Goal: Information Seeking & Learning: Check status

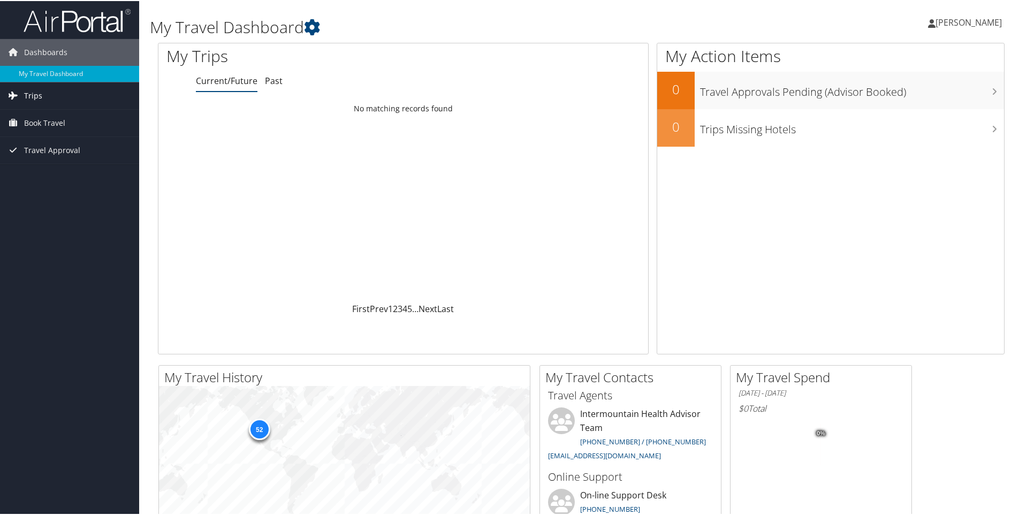
click at [36, 94] on span "Trips" at bounding box center [33, 94] width 18 height 27
click at [47, 117] on link "Current/Future Trips" at bounding box center [69, 116] width 139 height 16
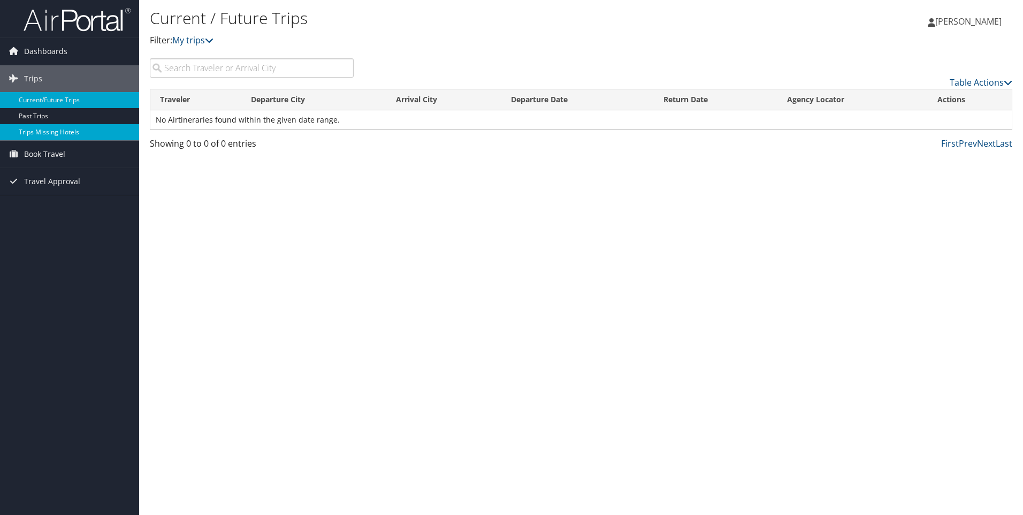
click at [39, 134] on link "Trips Missing Hotels" at bounding box center [69, 132] width 139 height 16
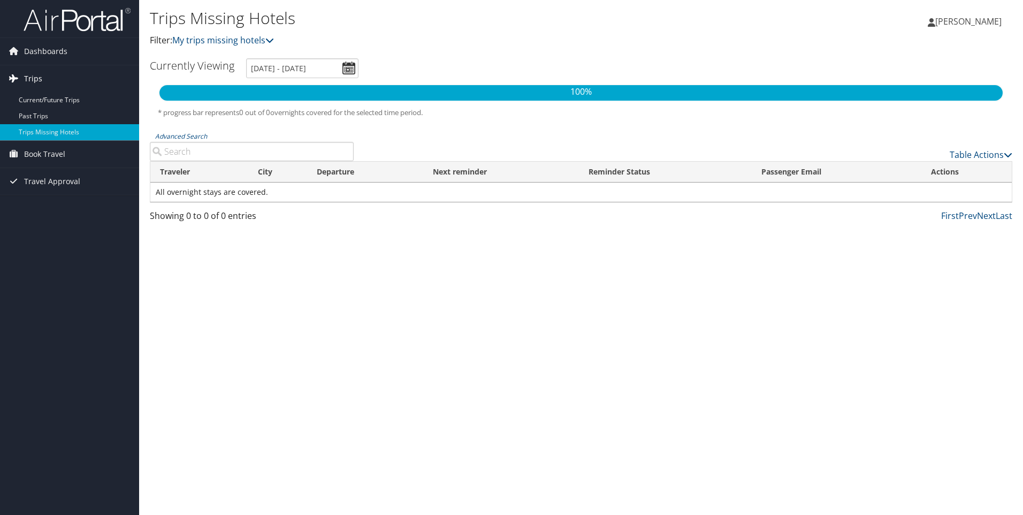
click at [41, 79] on span "Trips" at bounding box center [33, 78] width 18 height 27
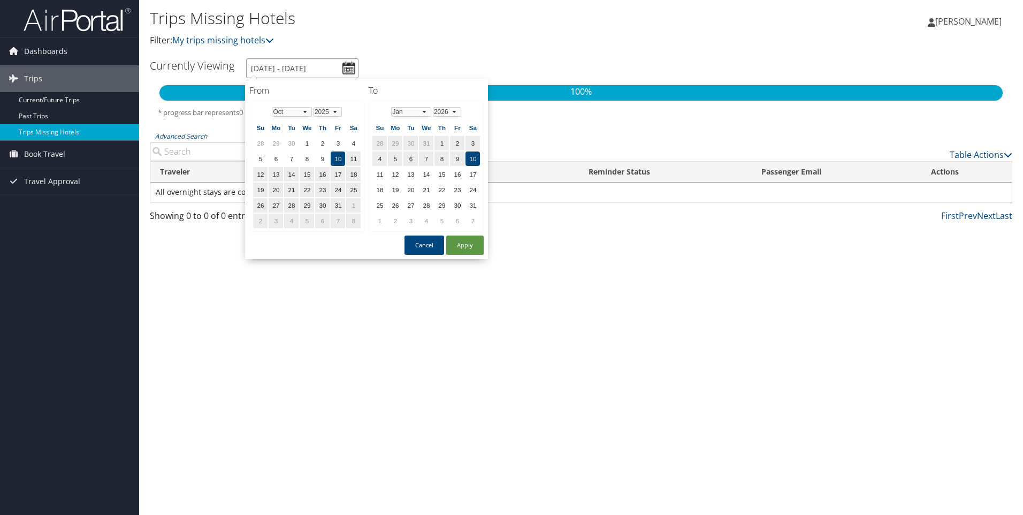
click at [348, 66] on input "10/10/2025 - 1/10/2026" at bounding box center [302, 68] width 112 height 20
click at [469, 244] on button "Apply" at bounding box center [464, 245] width 37 height 19
type input "10/10/2025 - 1/10/2026"
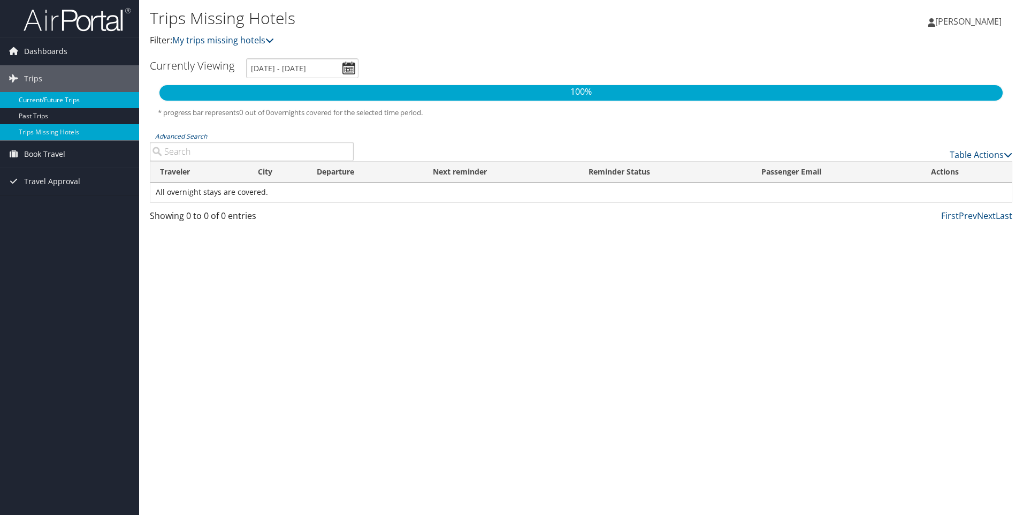
click at [50, 101] on link "Current/Future Trips" at bounding box center [69, 100] width 139 height 16
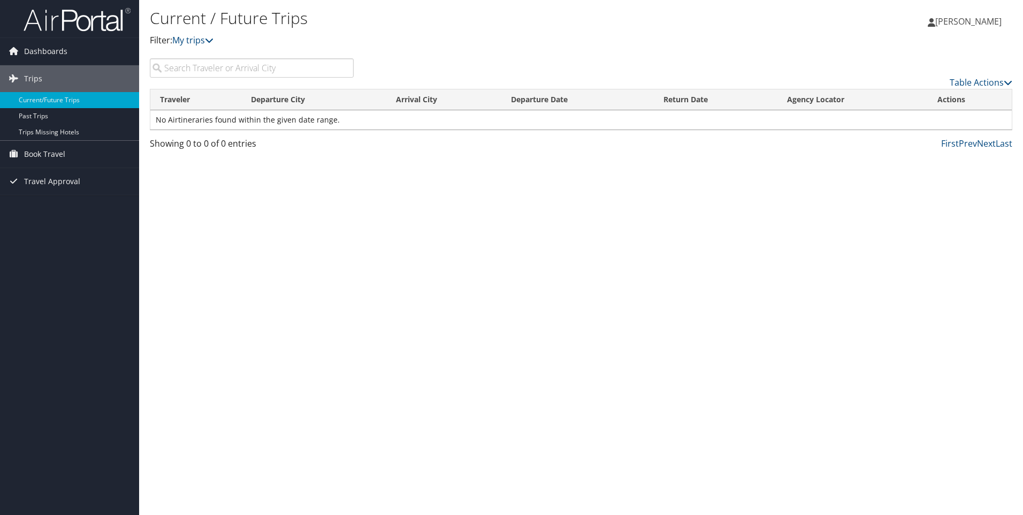
click at [207, 69] on input "search" at bounding box center [252, 67] width 204 height 19
click at [214, 39] on icon at bounding box center [209, 40] width 9 height 9
click at [214, 40] on icon at bounding box center [209, 40] width 9 height 9
click at [952, 144] on link "First" at bounding box center [950, 144] width 18 height 12
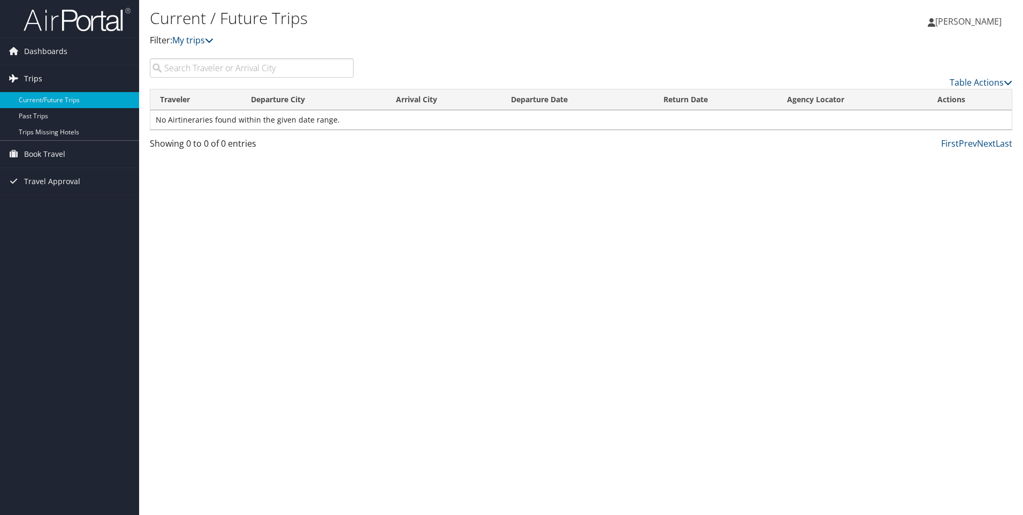
click at [62, 79] on link "Trips" at bounding box center [69, 78] width 139 height 27
click at [52, 50] on span "Dashboards" at bounding box center [45, 51] width 43 height 27
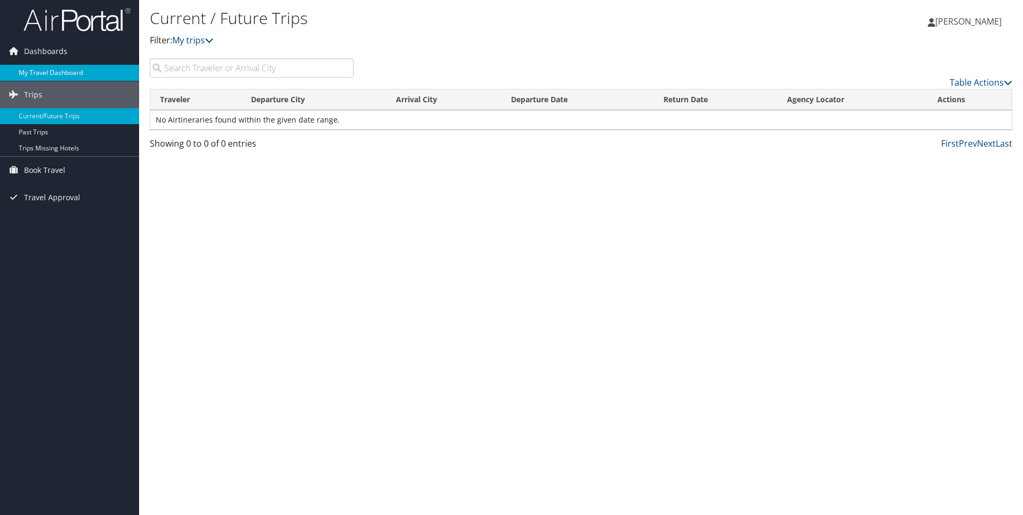
click at [43, 71] on link "My Travel Dashboard" at bounding box center [69, 73] width 139 height 16
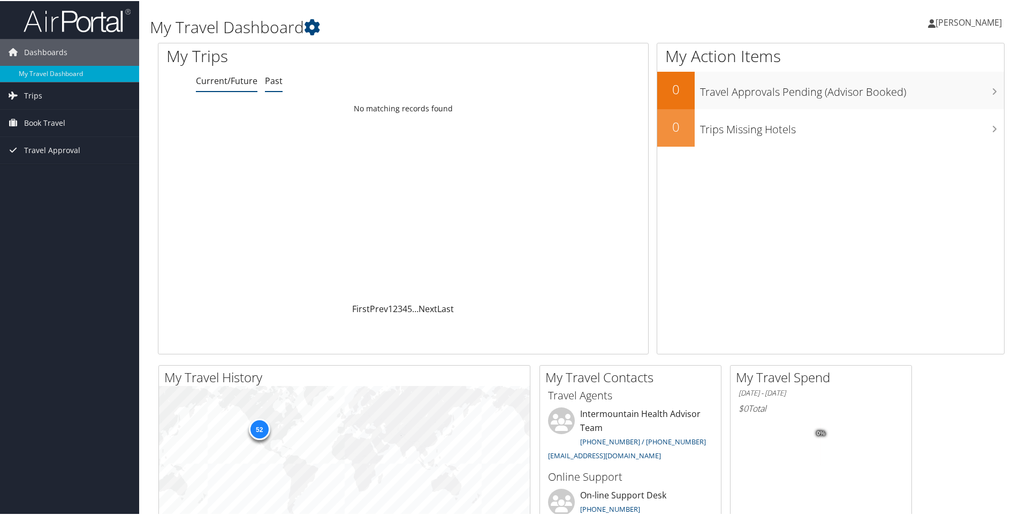
click at [274, 80] on link "Past" at bounding box center [274, 80] width 18 height 12
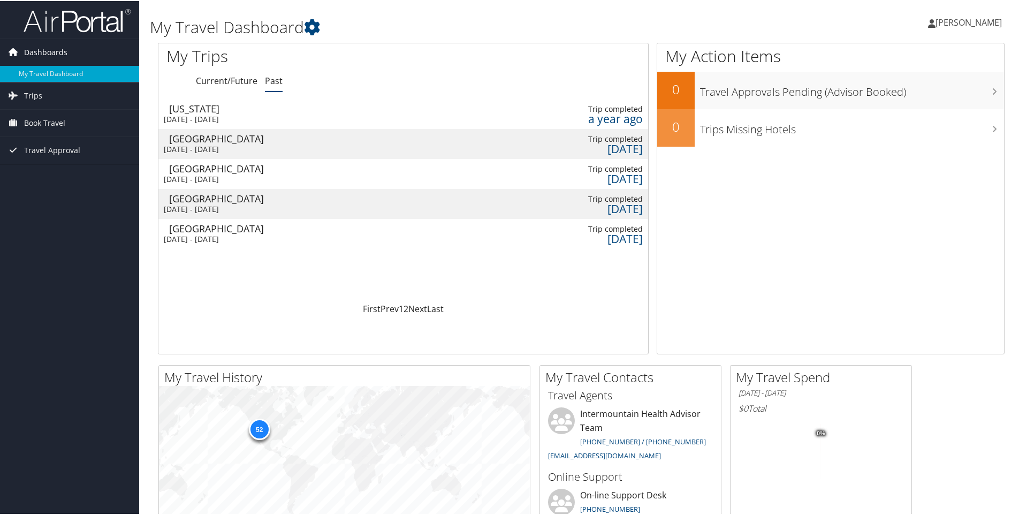
click at [45, 47] on span "Dashboards" at bounding box center [45, 51] width 43 height 27
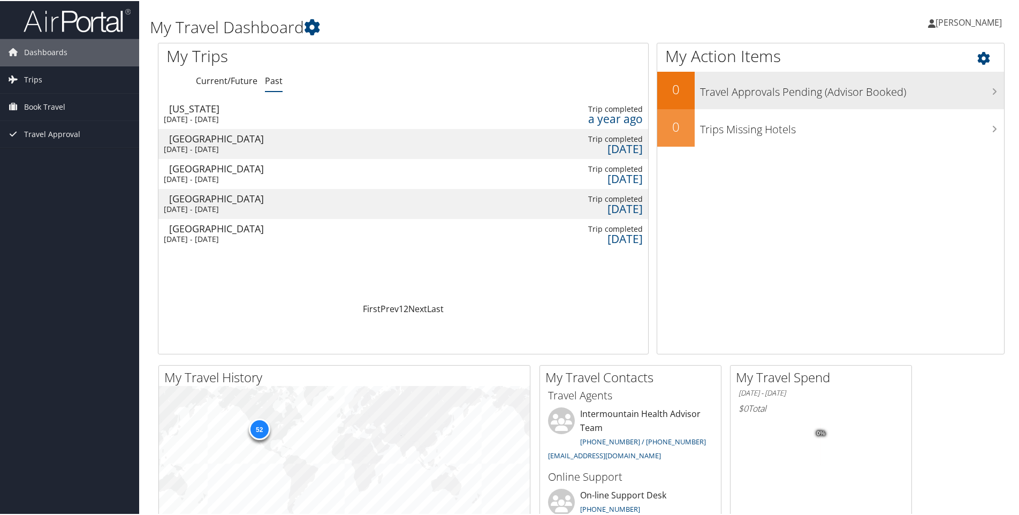
click at [795, 93] on h3 "Travel Approvals Pending (Advisor Booked)" at bounding box center [852, 88] width 304 height 20
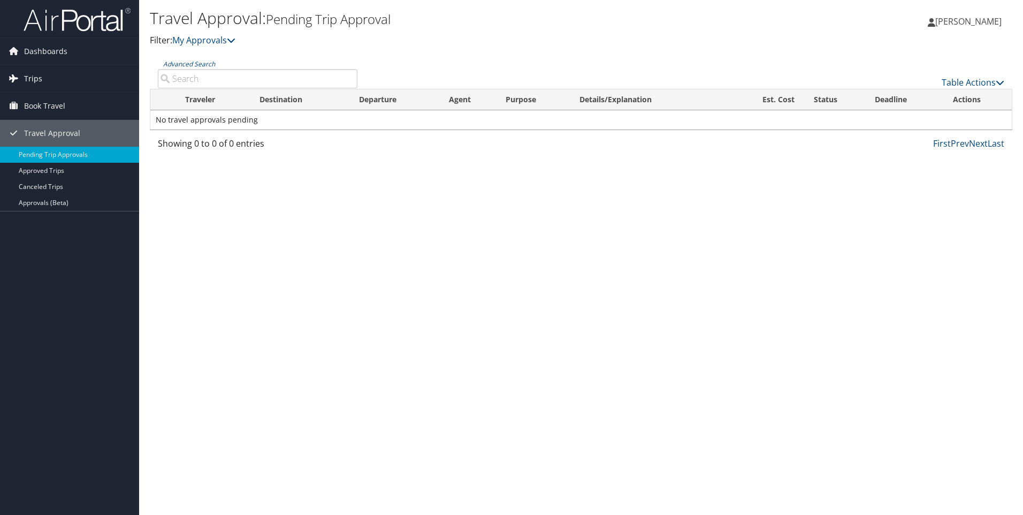
click at [29, 75] on span "Trips" at bounding box center [33, 78] width 18 height 27
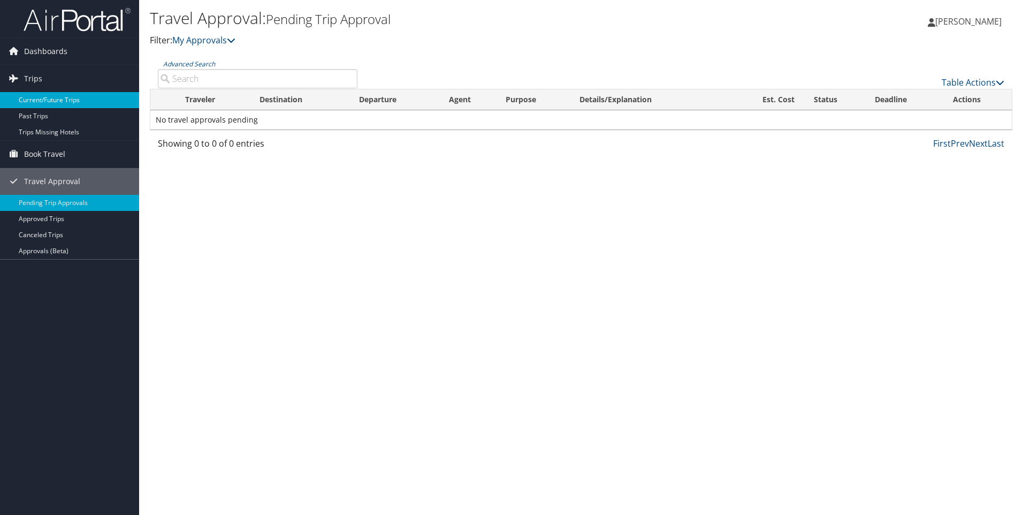
click at [45, 101] on link "Current/Future Trips" at bounding box center [69, 100] width 139 height 16
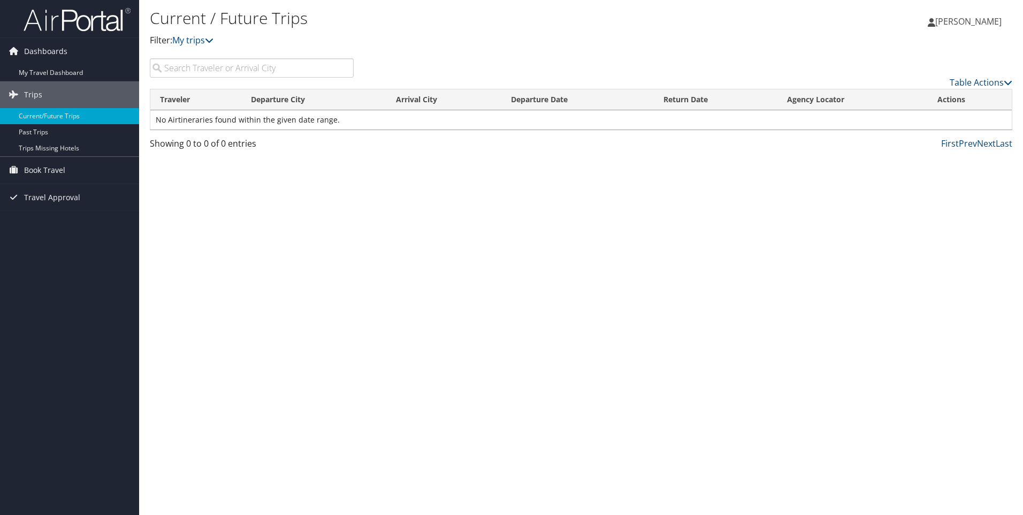
click at [174, 66] on input "search" at bounding box center [252, 67] width 204 height 19
type input "Butte"
click at [210, 40] on icon at bounding box center [209, 40] width 9 height 9
click at [214, 42] on icon at bounding box center [209, 40] width 9 height 9
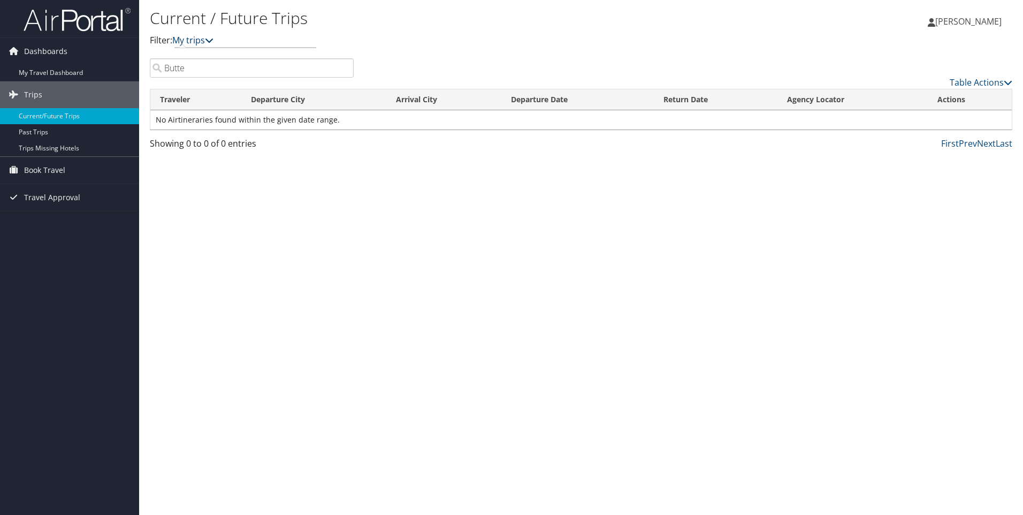
click at [214, 42] on icon at bounding box center [209, 40] width 9 height 9
click at [162, 42] on p "Filter: My trips" at bounding box center [437, 41] width 575 height 14
click at [166, 63] on input "Butte" at bounding box center [252, 67] width 204 height 19
click at [344, 69] on input "Butte" at bounding box center [252, 67] width 204 height 19
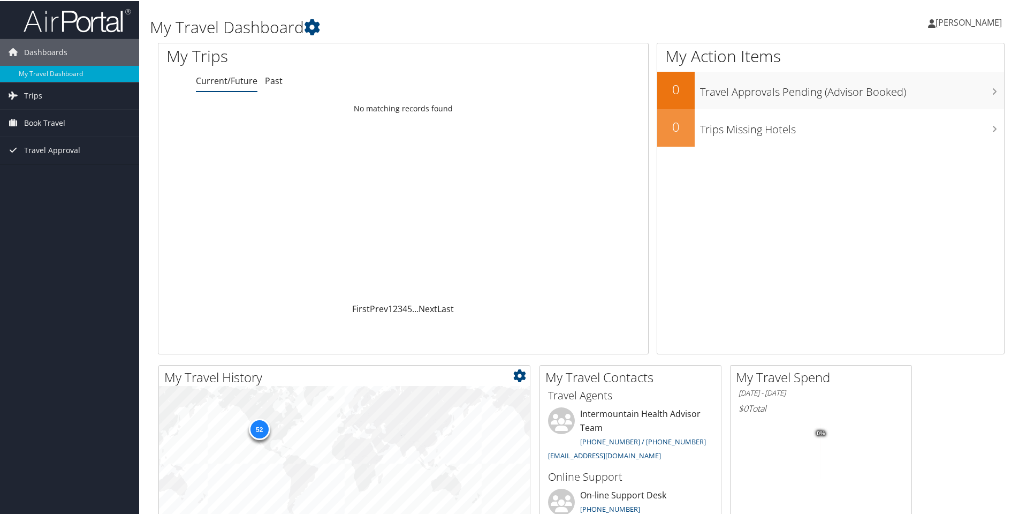
click at [258, 428] on div "52" at bounding box center [258, 427] width 21 height 21
click at [275, 80] on link "Past" at bounding box center [274, 80] width 18 height 12
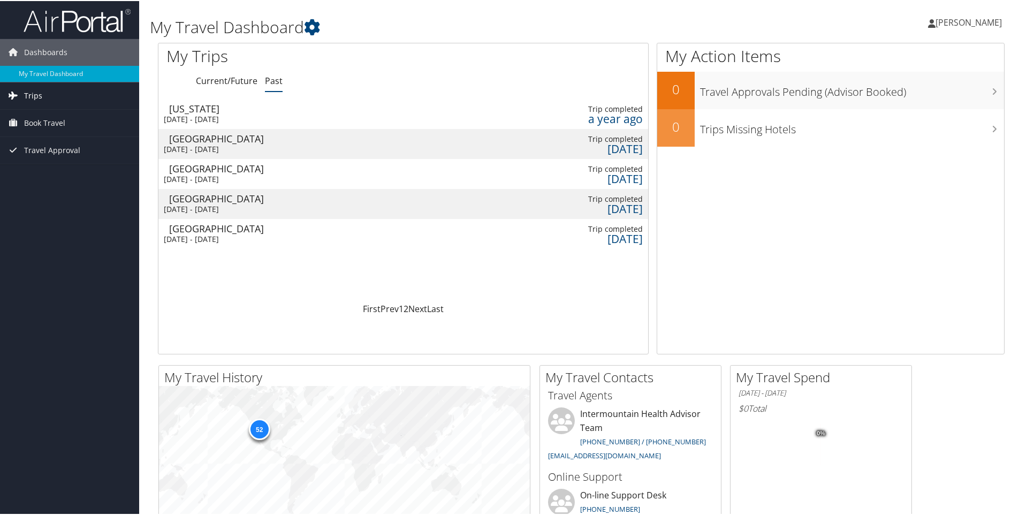
click at [34, 94] on span "Trips" at bounding box center [33, 94] width 18 height 27
click at [32, 134] on link "Past Trips" at bounding box center [69, 132] width 139 height 16
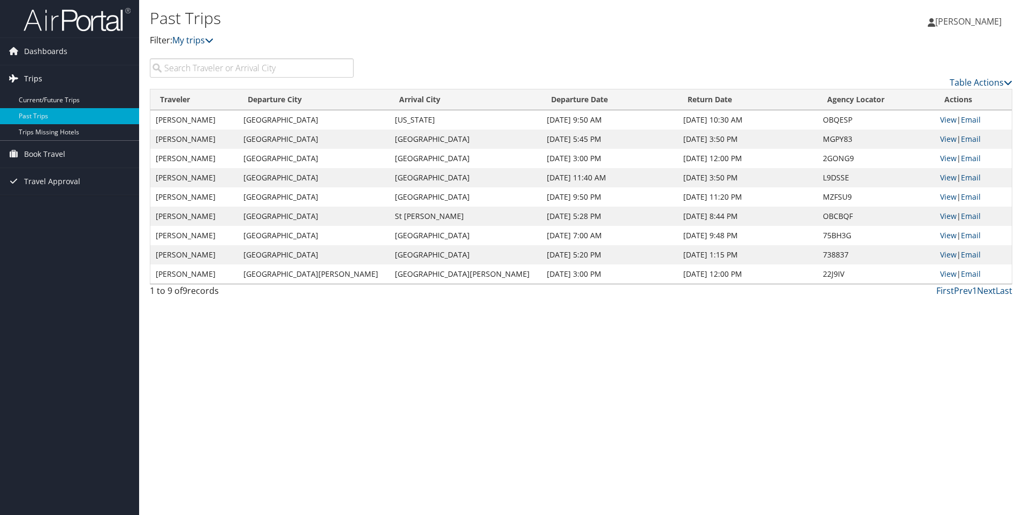
click at [33, 78] on span "Trips" at bounding box center [33, 78] width 18 height 27
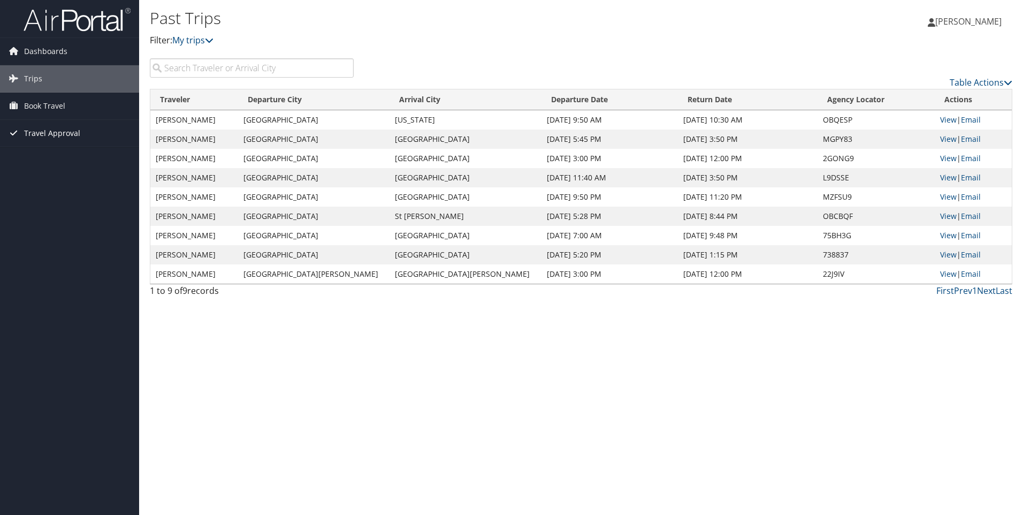
click at [31, 128] on span "Travel Approval" at bounding box center [52, 133] width 56 height 27
click at [39, 168] on link "Approved Trips" at bounding box center [69, 171] width 139 height 16
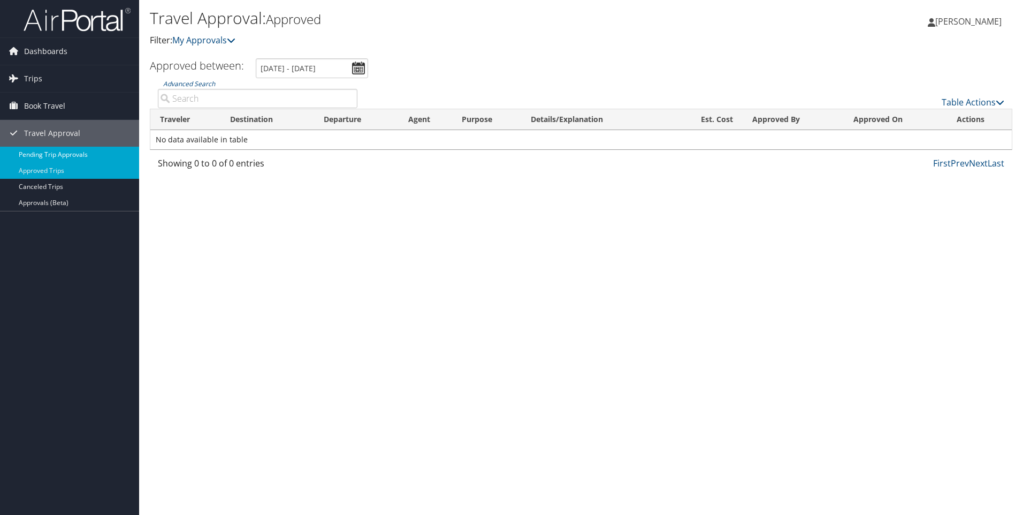
click at [39, 152] on link "Pending Trip Approvals" at bounding box center [69, 155] width 139 height 16
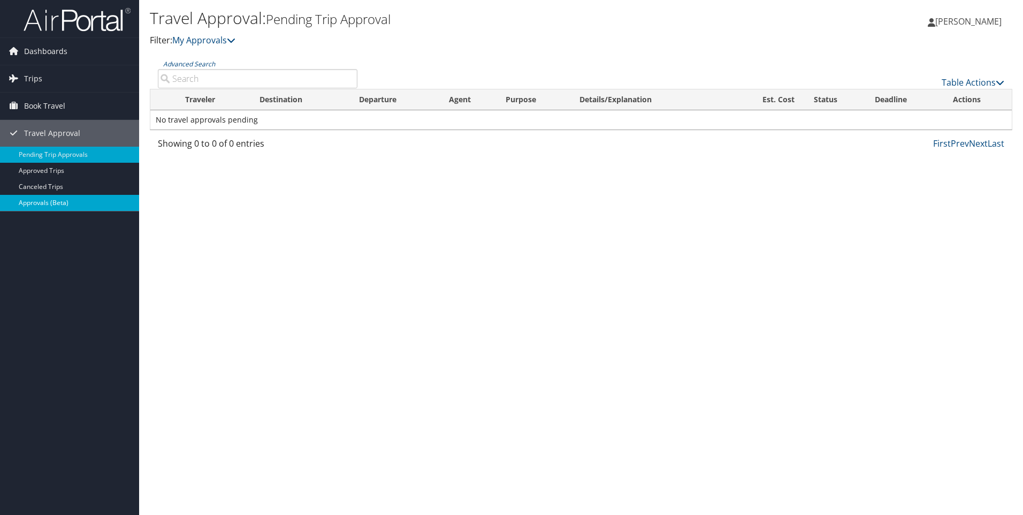
click at [41, 201] on link "Approvals (Beta)" at bounding box center [69, 203] width 139 height 16
click at [36, 74] on span "Trips" at bounding box center [33, 78] width 18 height 27
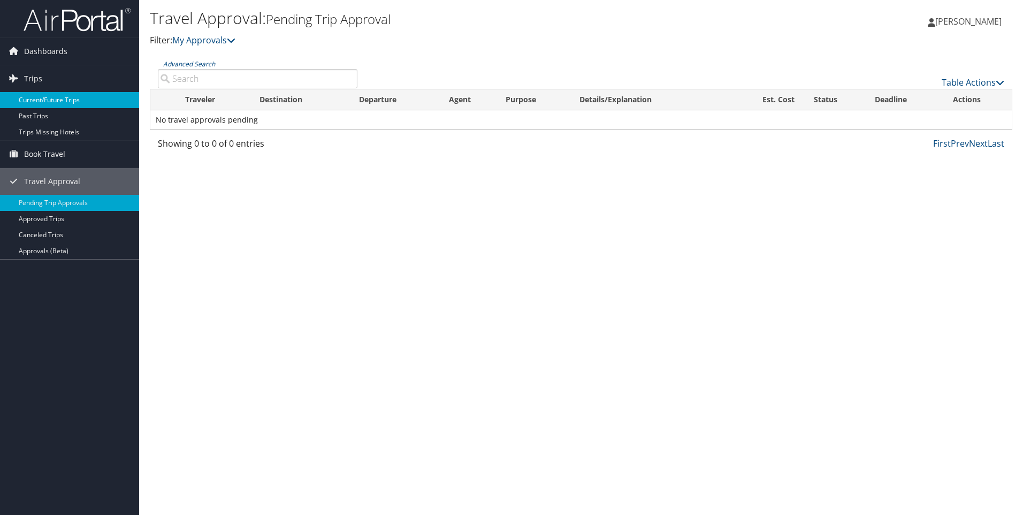
click at [32, 99] on link "Current/Future Trips" at bounding box center [69, 100] width 139 height 16
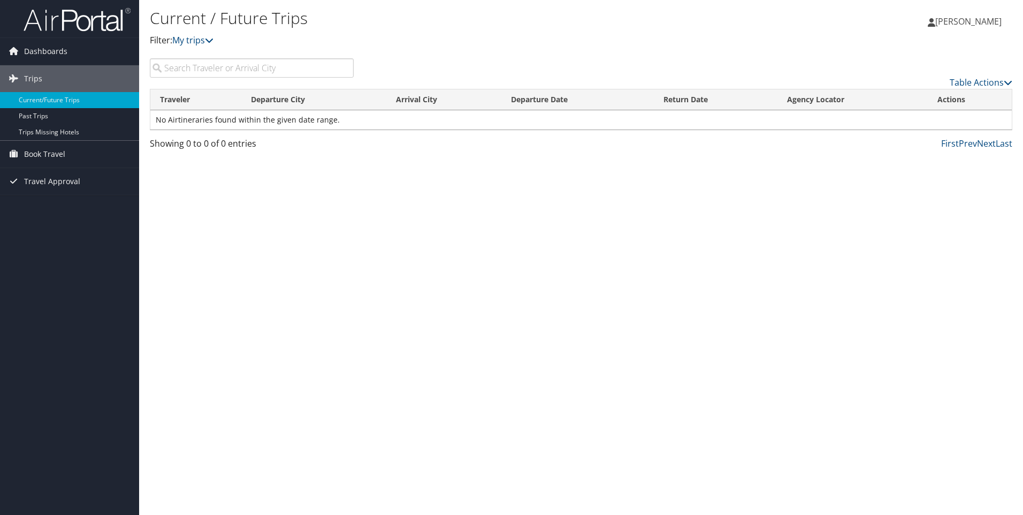
click at [315, 66] on input "search" at bounding box center [252, 67] width 204 height 19
drag, startPoint x: 222, startPoint y: 66, endPoint x: 125, endPoint y: 65, distance: 96.9
click at [125, 65] on div "Dashboards My Travel Dashboard Trips Current/Future Trips Past Trips Trips Miss…" at bounding box center [511, 257] width 1023 height 515
drag, startPoint x: 228, startPoint y: 66, endPoint x: 139, endPoint y: 67, distance: 89.4
click at [139, 67] on div "Current / Future Trips Filter: My trips Clayton Vetter Clayton Vetter My Settin…" at bounding box center [581, 257] width 884 height 515
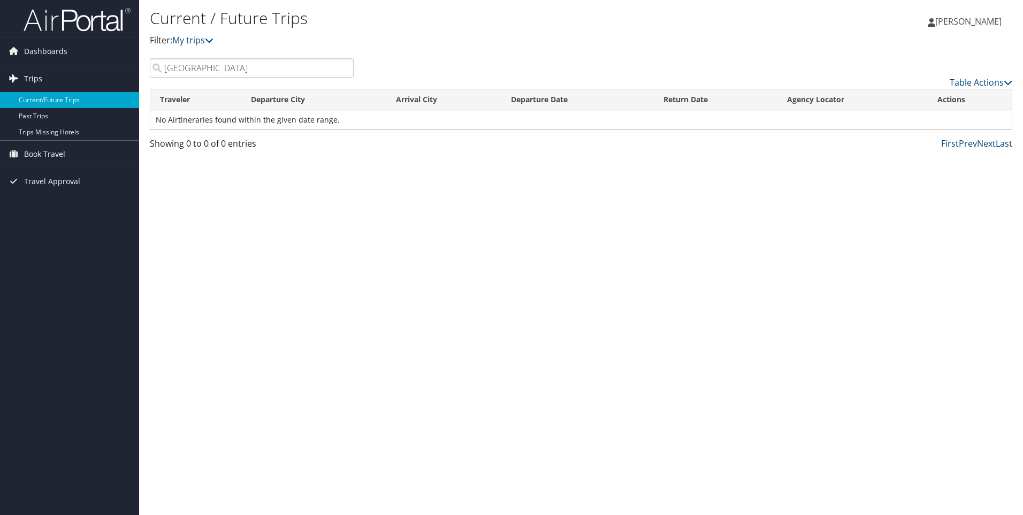
type input "Denver"
click at [72, 78] on link "Trips" at bounding box center [69, 78] width 139 height 27
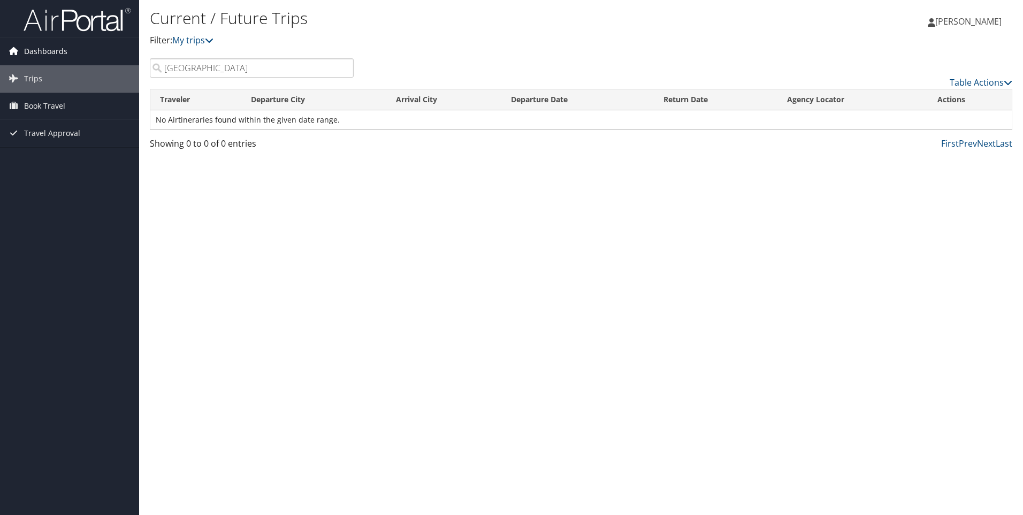
click at [61, 52] on span "Dashboards" at bounding box center [45, 51] width 43 height 27
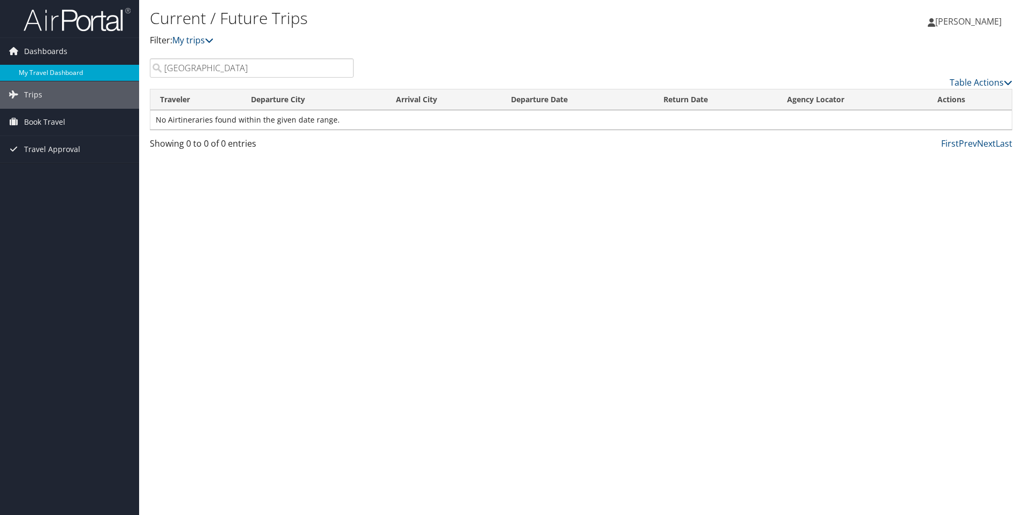
click at [60, 70] on link "My Travel Dashboard" at bounding box center [69, 73] width 139 height 16
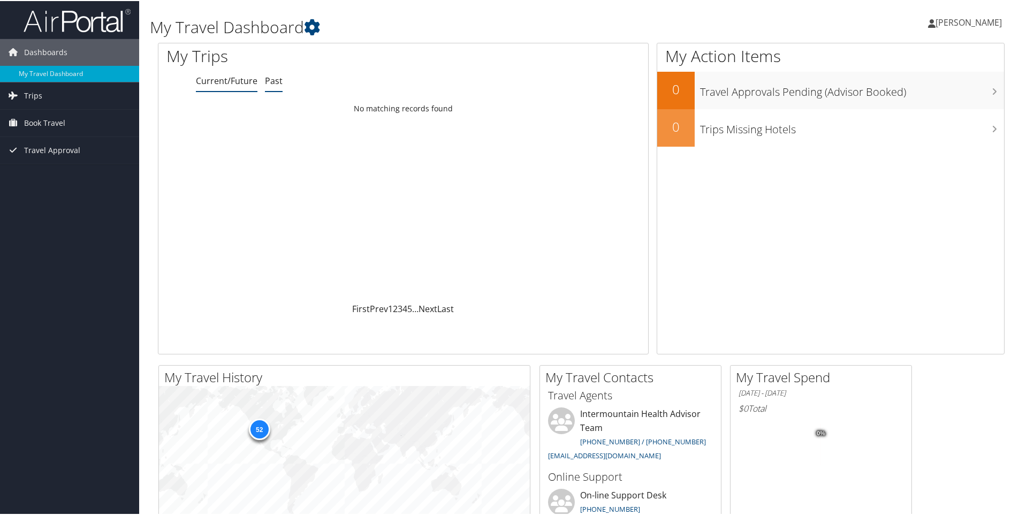
click at [276, 82] on link "Past" at bounding box center [274, 80] width 18 height 12
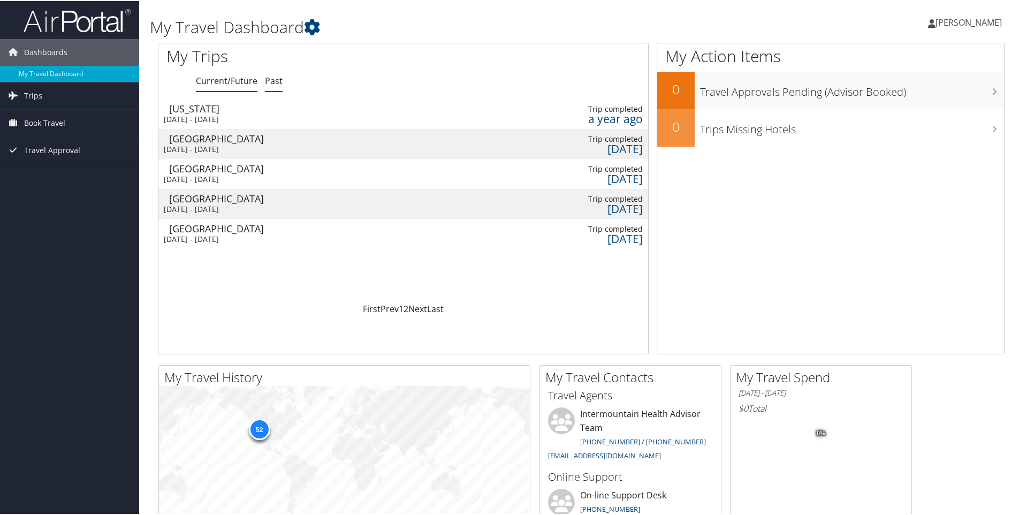
click at [233, 82] on link "Current/Future" at bounding box center [227, 80] width 62 height 12
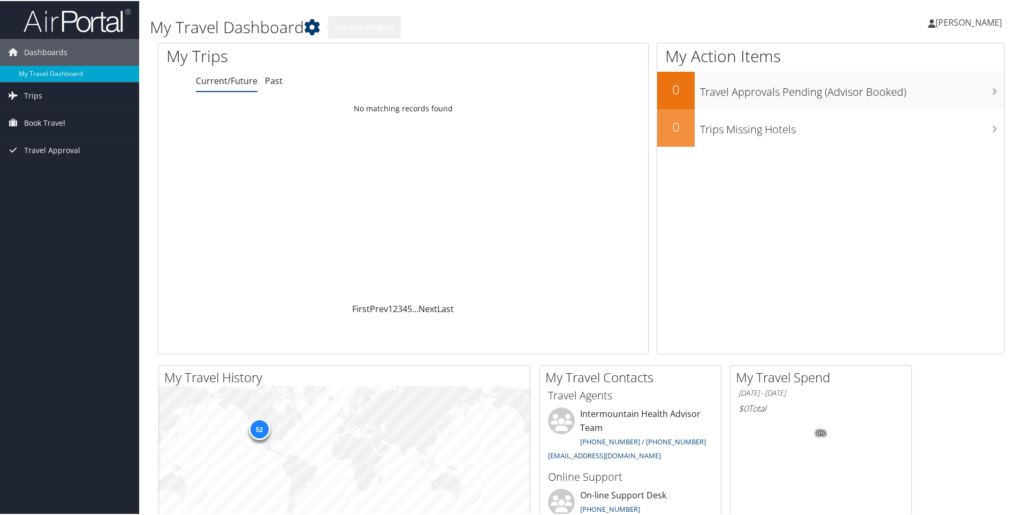
click at [319, 28] on icon at bounding box center [312, 26] width 16 height 16
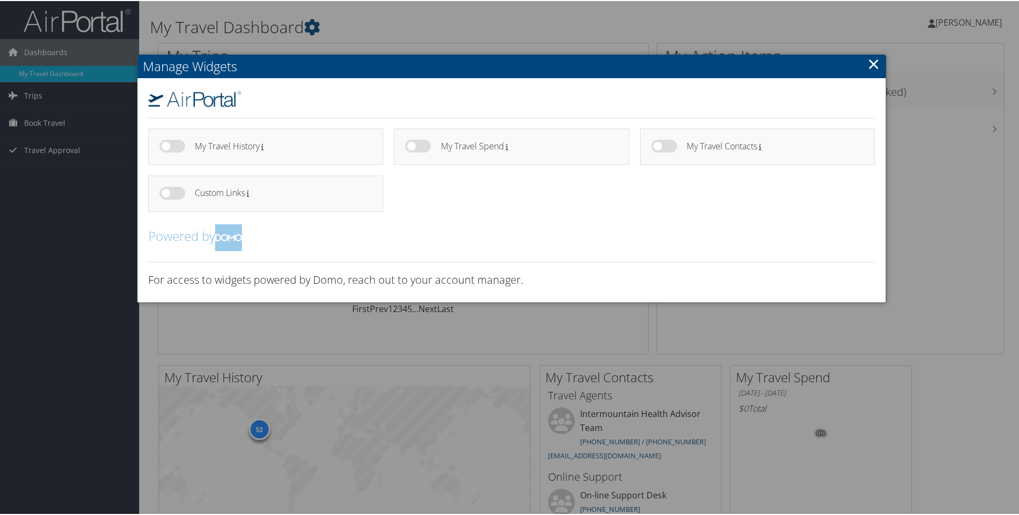
click at [347, 142] on h4 "My Travel History" at bounding box center [279, 145] width 169 height 9
click at [181, 145] on label at bounding box center [173, 145] width 26 height 13
click at [172, 145] on input "checkbox" at bounding box center [168, 146] width 7 height 7
checkbox input "true"
click at [483, 189] on ul "My Travel History My Travel Spend" at bounding box center [512, 174] width 738 height 94
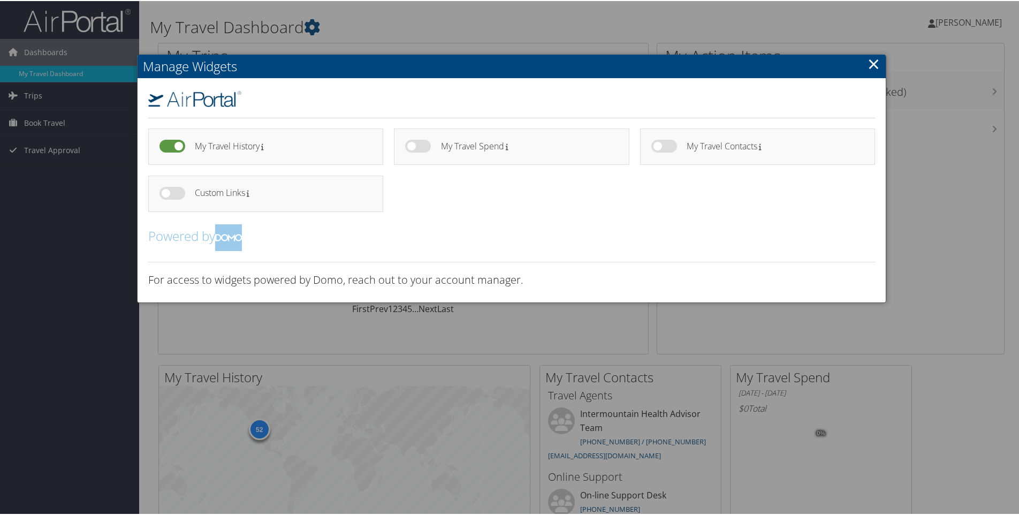
click at [871, 64] on link "×" at bounding box center [874, 62] width 12 height 21
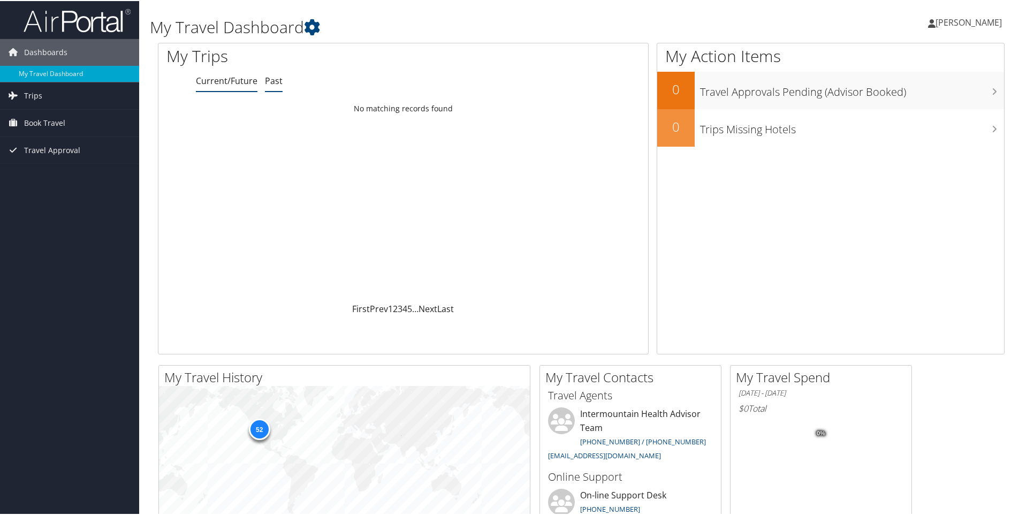
click at [277, 79] on link "Past" at bounding box center [274, 80] width 18 height 12
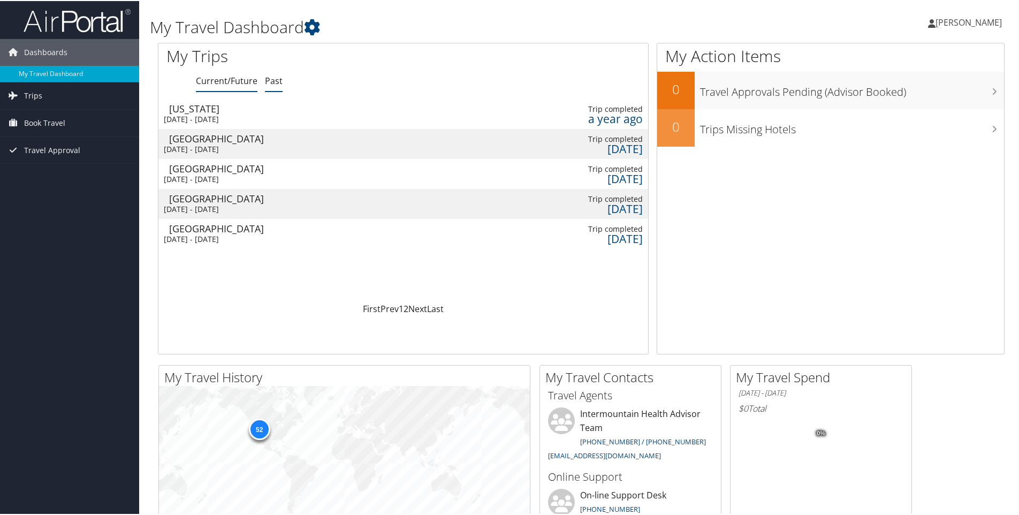
click at [241, 79] on link "Current/Future" at bounding box center [227, 80] width 62 height 12
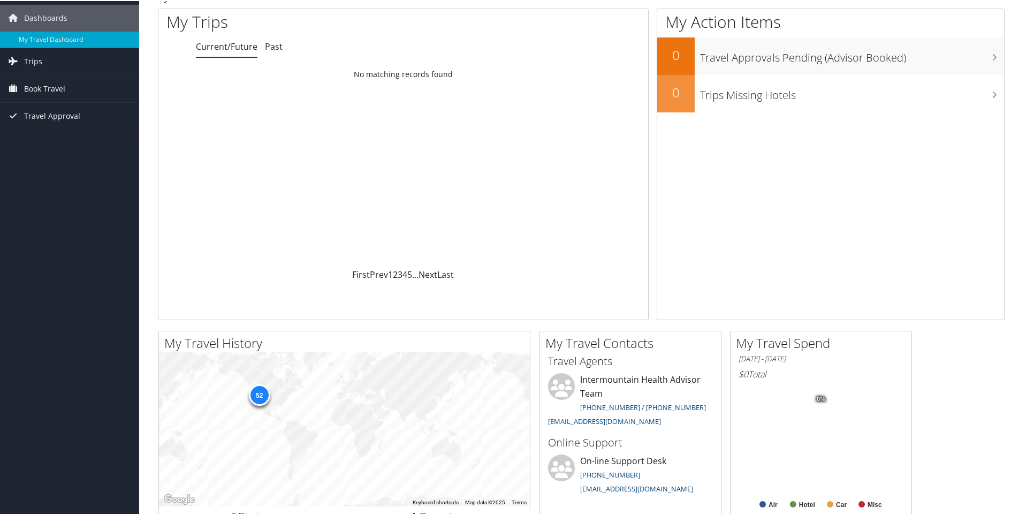
scroll to position [54, 0]
